Goal: Task Accomplishment & Management: Manage account settings

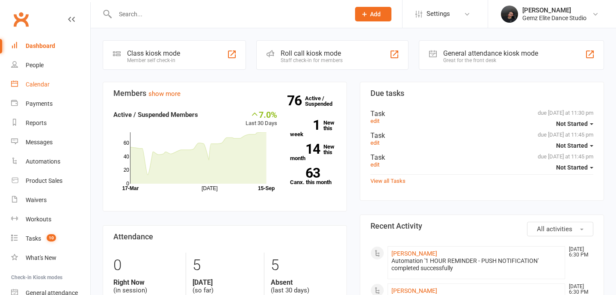
click at [26, 77] on link "Calendar" at bounding box center [50, 84] width 79 height 19
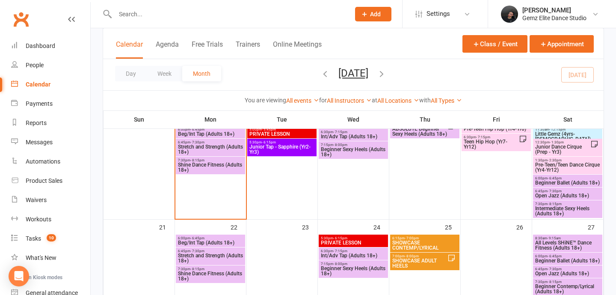
scroll to position [457, 0]
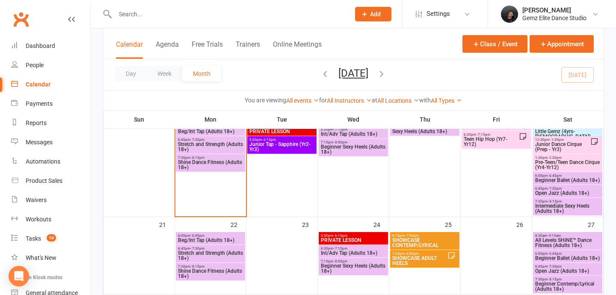
click at [225, 277] on span "Shine Dance Fitness (Adults 18+)" at bounding box center [210, 273] width 66 height 10
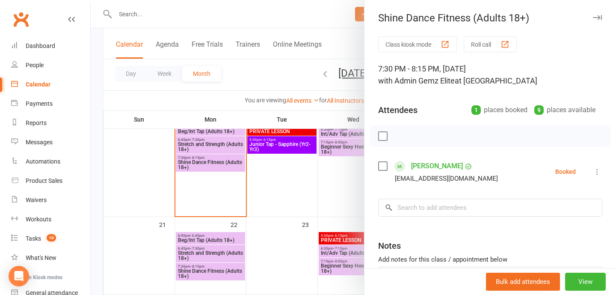
click at [583, 291] on div "Bulk add attendees View" at bounding box center [489, 281] width 251 height 27
click at [586, 281] on button "View" at bounding box center [585, 281] width 41 height 18
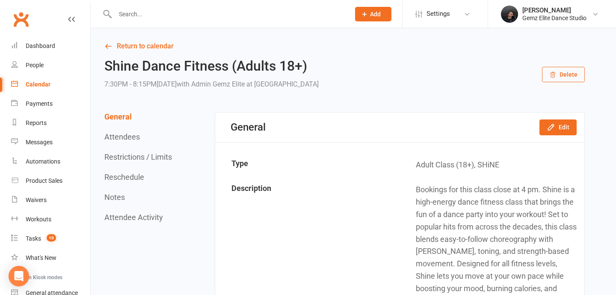
click at [169, 25] on div at bounding box center [223, 14] width 241 height 28
click at [162, 17] on input "text" at bounding box center [227, 14] width 231 height 12
type input "s"
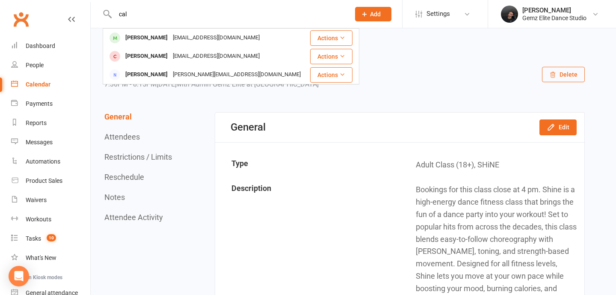
type input "cal"
click at [147, 36] on div "[PERSON_NAME]" at bounding box center [146, 38] width 47 height 12
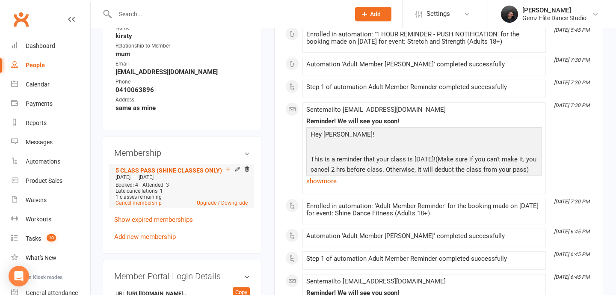
scroll to position [423, 0]
click at [236, 166] on icon at bounding box center [237, 168] width 6 height 6
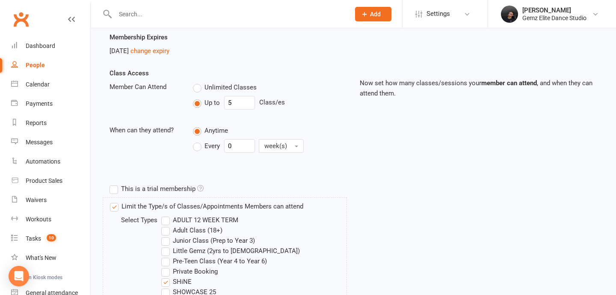
scroll to position [159, 0]
click at [240, 101] on input "5" at bounding box center [239, 102] width 31 height 14
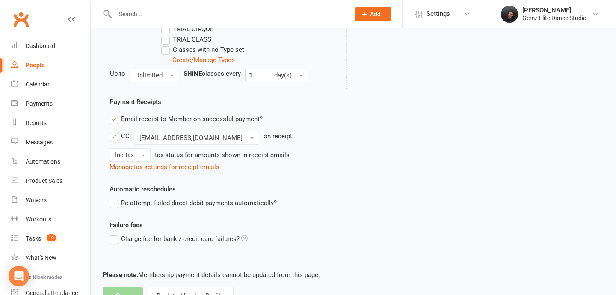
scroll to position [482, 0]
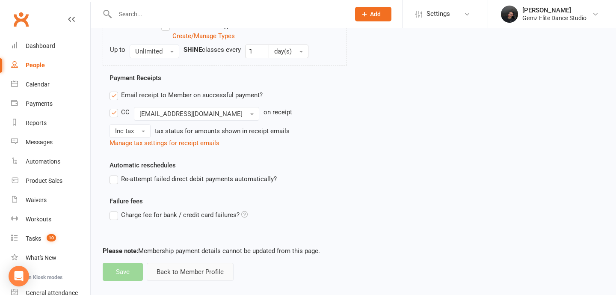
click at [204, 274] on button "Back to Member Profile" at bounding box center [190, 272] width 87 height 18
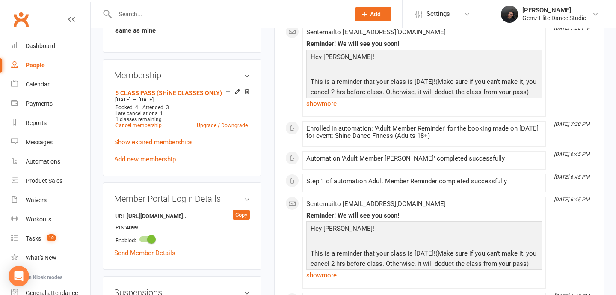
scroll to position [505, 0]
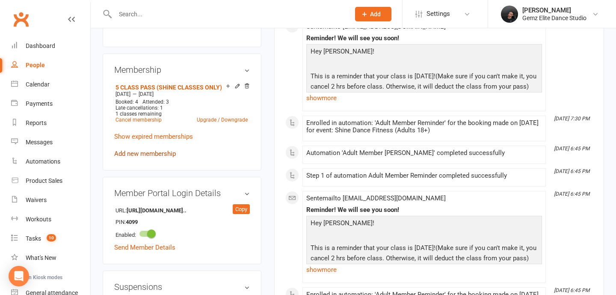
click at [134, 151] on link "Add new membership" at bounding box center [145, 154] width 62 height 8
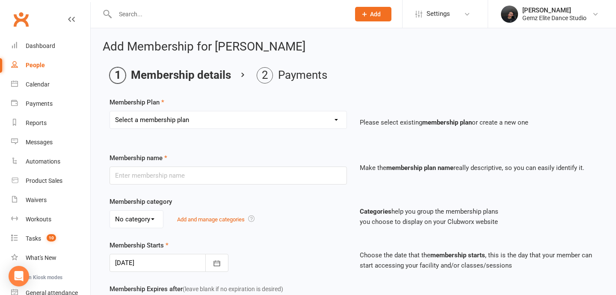
click at [301, 118] on select "Select a membership plan Create new Membership Plan 1 Class Adult Pass 5 Class …" at bounding box center [228, 119] width 237 height 17
select select "1"
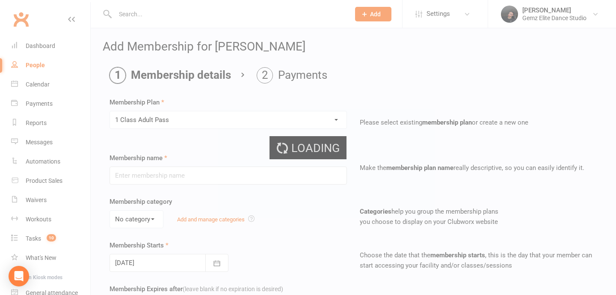
type input "1 Class Adult Pass"
select select "0"
type input "1"
select select "2"
type input "1"
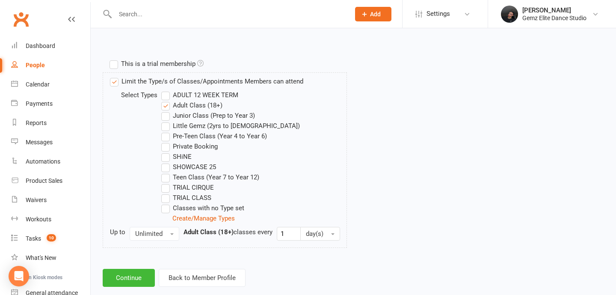
scroll to position [404, 0]
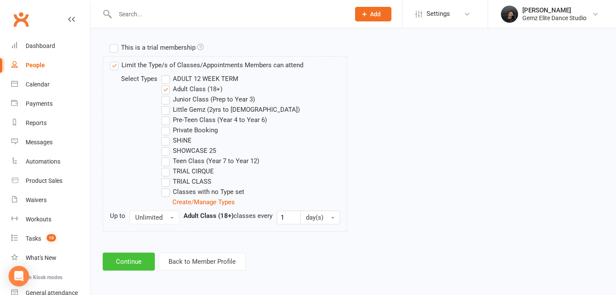
click at [138, 266] on button "Continue" at bounding box center [129, 261] width 52 height 18
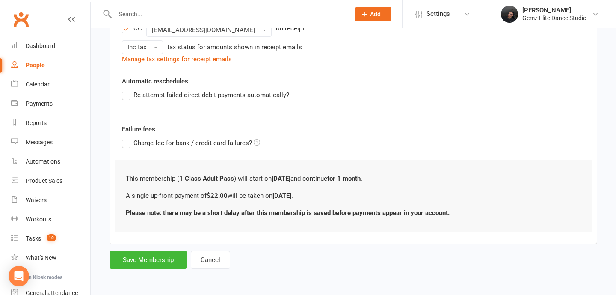
scroll to position [0, 0]
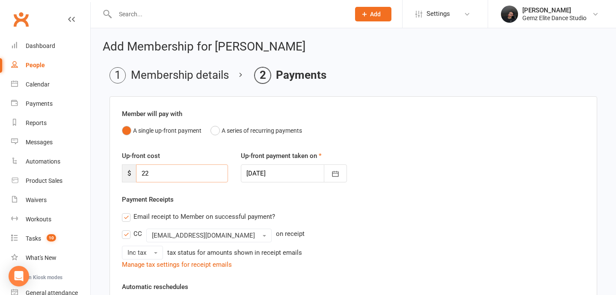
click at [192, 172] on input "22" at bounding box center [182, 173] width 92 height 18
type input "2"
type input "0"
click at [334, 213] on div "Email receipt to Member on successful payment?" at bounding box center [350, 216] width 470 height 17
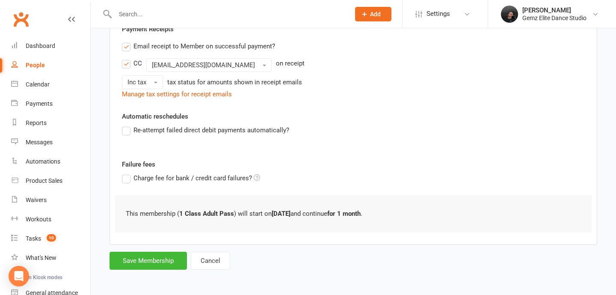
scroll to position [171, 0]
click at [142, 256] on button "Save Membership" at bounding box center [147, 260] width 77 height 18
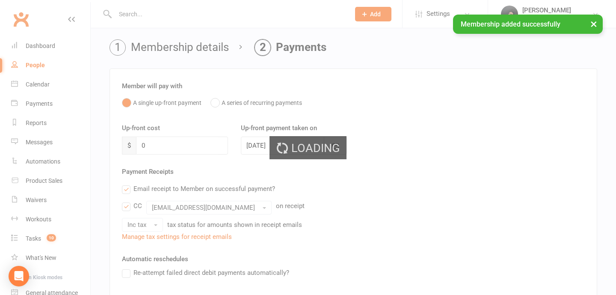
scroll to position [0, 0]
